Goal: Check status: Check status

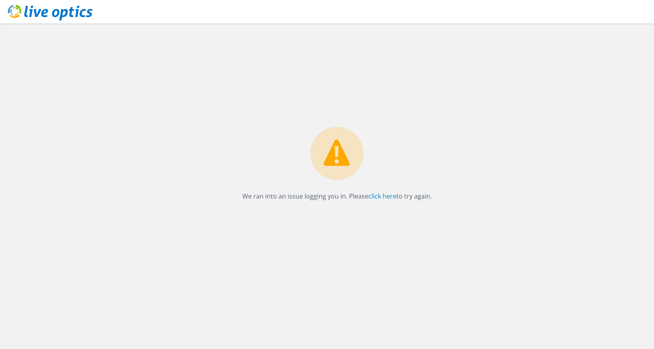
click at [392, 201] on p "We ran into an issue logging you in. Please click here to try again." at bounding box center [337, 196] width 190 height 11
click at [383, 195] on link "click here" at bounding box center [382, 196] width 28 height 9
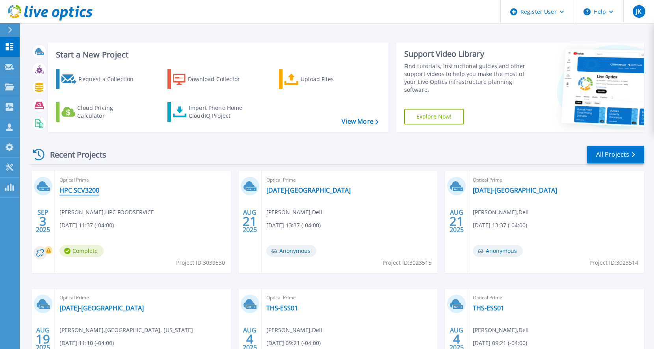
click at [81, 193] on link "HPC SCV3200" at bounding box center [80, 190] width 40 height 8
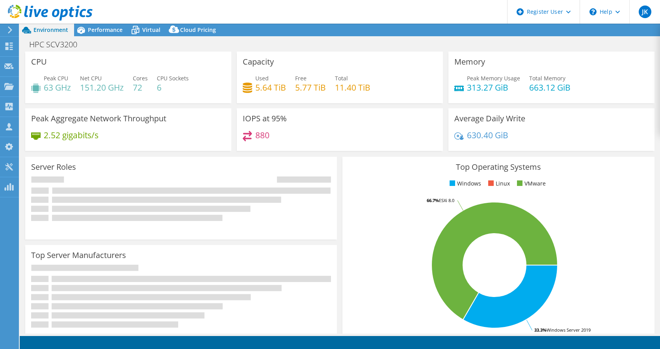
select select "USEast"
select select "USD"
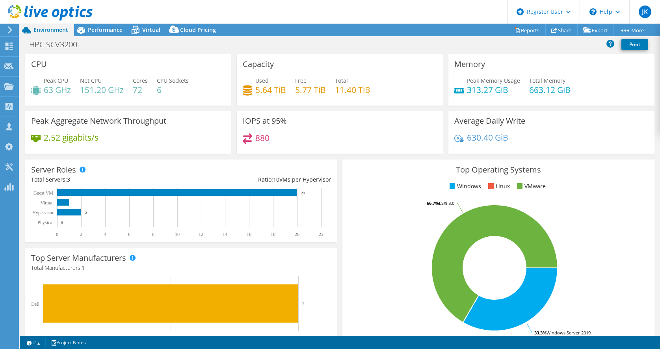
click at [230, 42] on div "HPC SCV3200 Print" at bounding box center [340, 44] width 640 height 15
click at [104, 32] on span "Performance" at bounding box center [105, 29] width 35 height 7
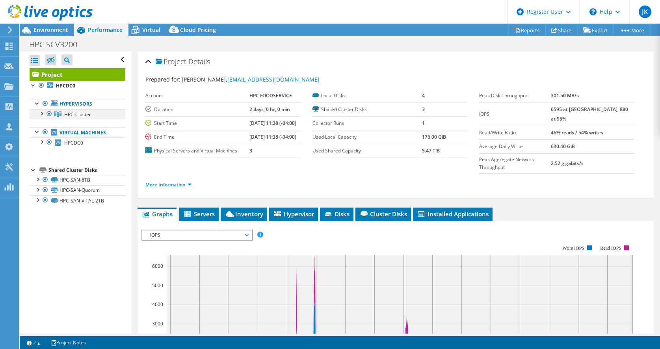
click at [43, 114] on div at bounding box center [41, 113] width 8 height 8
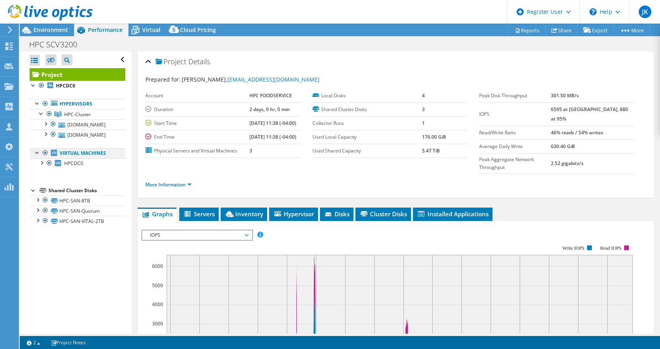
click at [37, 153] on div at bounding box center [37, 152] width 8 height 8
click at [39, 152] on div at bounding box center [37, 152] width 8 height 8
click at [36, 102] on div at bounding box center [37, 103] width 8 height 8
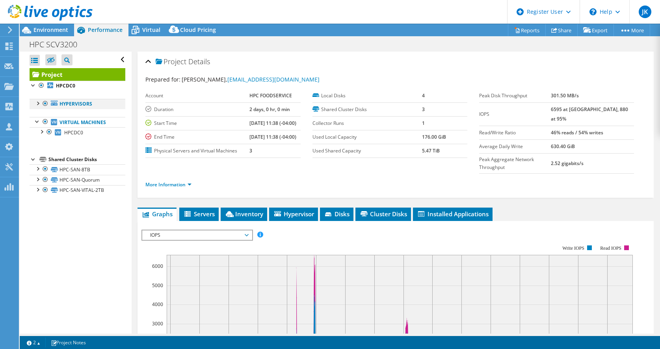
click at [36, 102] on div at bounding box center [37, 103] width 8 height 8
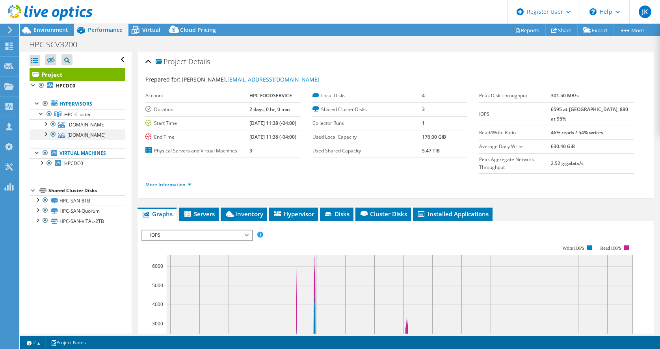
click at [46, 134] on div at bounding box center [45, 134] width 8 height 8
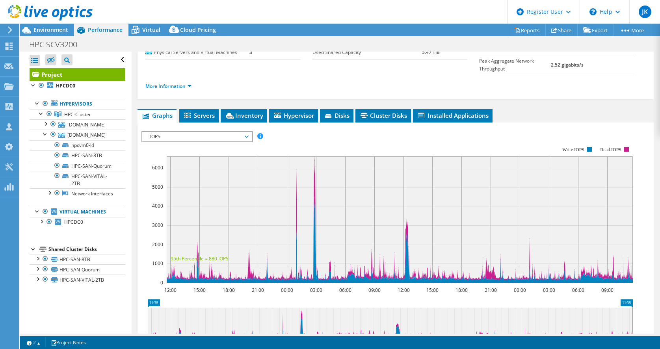
scroll to position [158, 0]
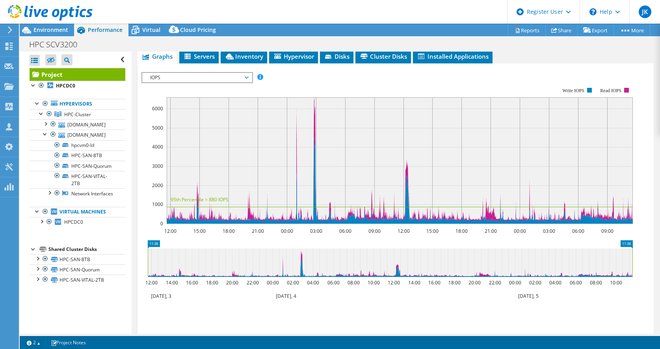
click at [303, 87] on rect at bounding box center [386, 156] width 491 height 158
click at [314, 90] on rect at bounding box center [386, 156] width 491 height 158
click at [288, 141] on rect at bounding box center [400, 160] width 466 height 126
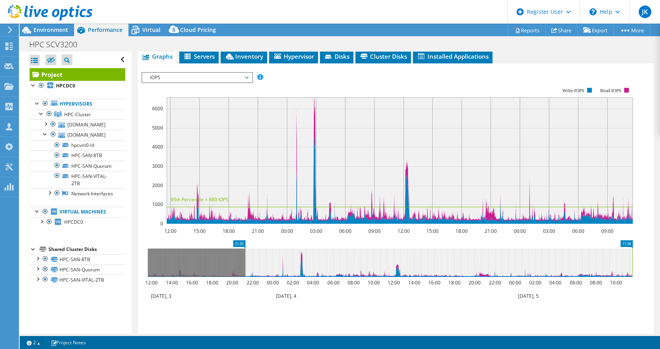
drag, startPoint x: 148, startPoint y: 270, endPoint x: 246, endPoint y: 268, distance: 97.8
click at [246, 268] on rect at bounding box center [245, 263] width 3 height 28
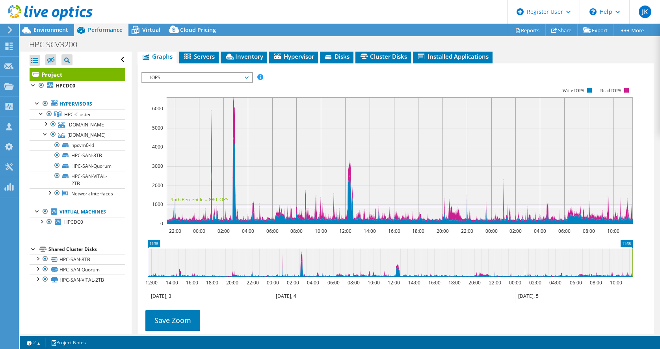
drag, startPoint x: 246, startPoint y: 268, endPoint x: 138, endPoint y: 262, distance: 108.2
click at [138, 262] on section "IOPS Disk Throughput IO Size Latency Queue Depth CPU Percentage Memory Page Fau…" at bounding box center [396, 222] width 516 height 318
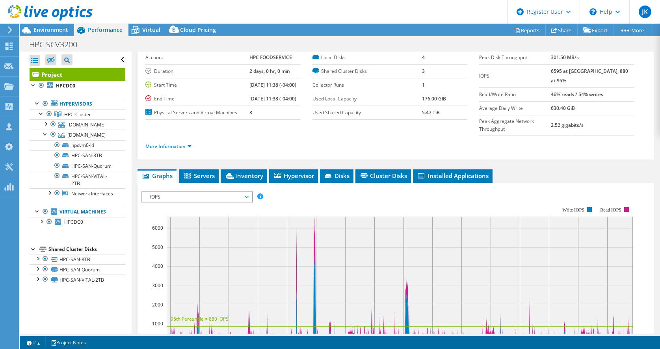
scroll to position [0, 0]
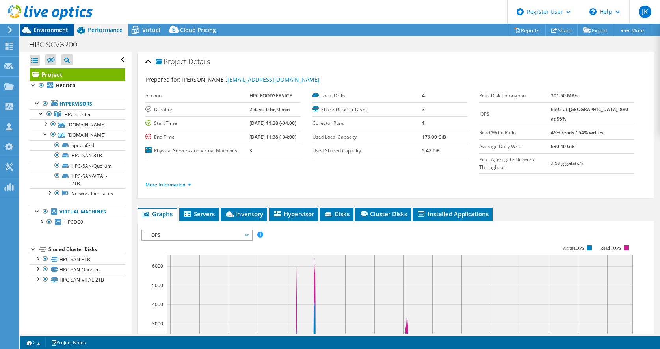
click at [66, 28] on span "Environment" at bounding box center [50, 29] width 35 height 7
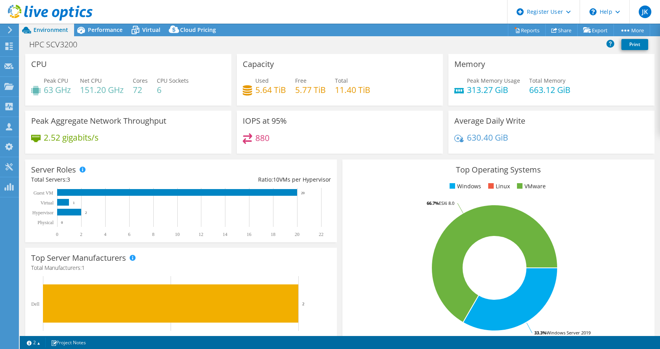
click at [187, 162] on div "Server Roles Physical Servers represent bare metal servers that were targets of…" at bounding box center [181, 201] width 312 height 83
click at [233, 160] on div "Server Roles Physical Servers represent bare metal servers that were targets of…" at bounding box center [181, 201] width 312 height 83
